Goal: Information Seeking & Learning: Learn about a topic

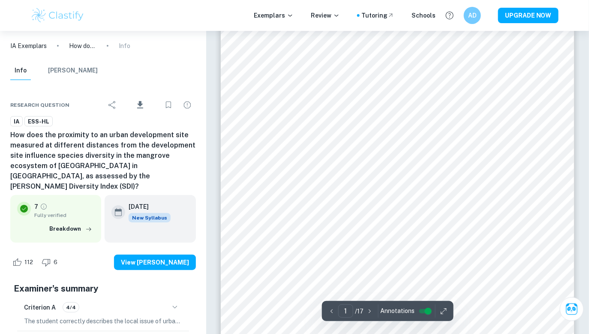
scroll to position [118, 0]
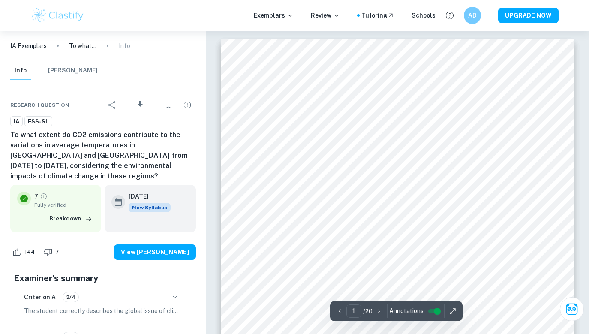
scroll to position [45, 0]
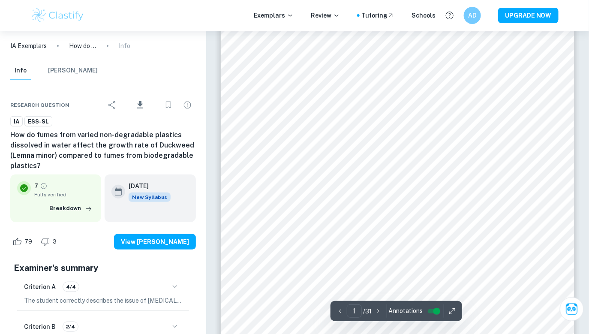
scroll to position [126, 0]
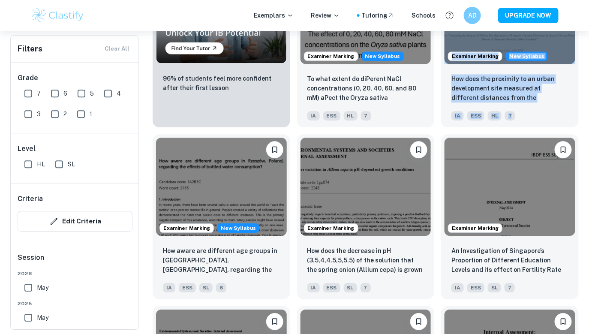
scroll to position [825, 0]
